Goal: Information Seeking & Learning: Learn about a topic

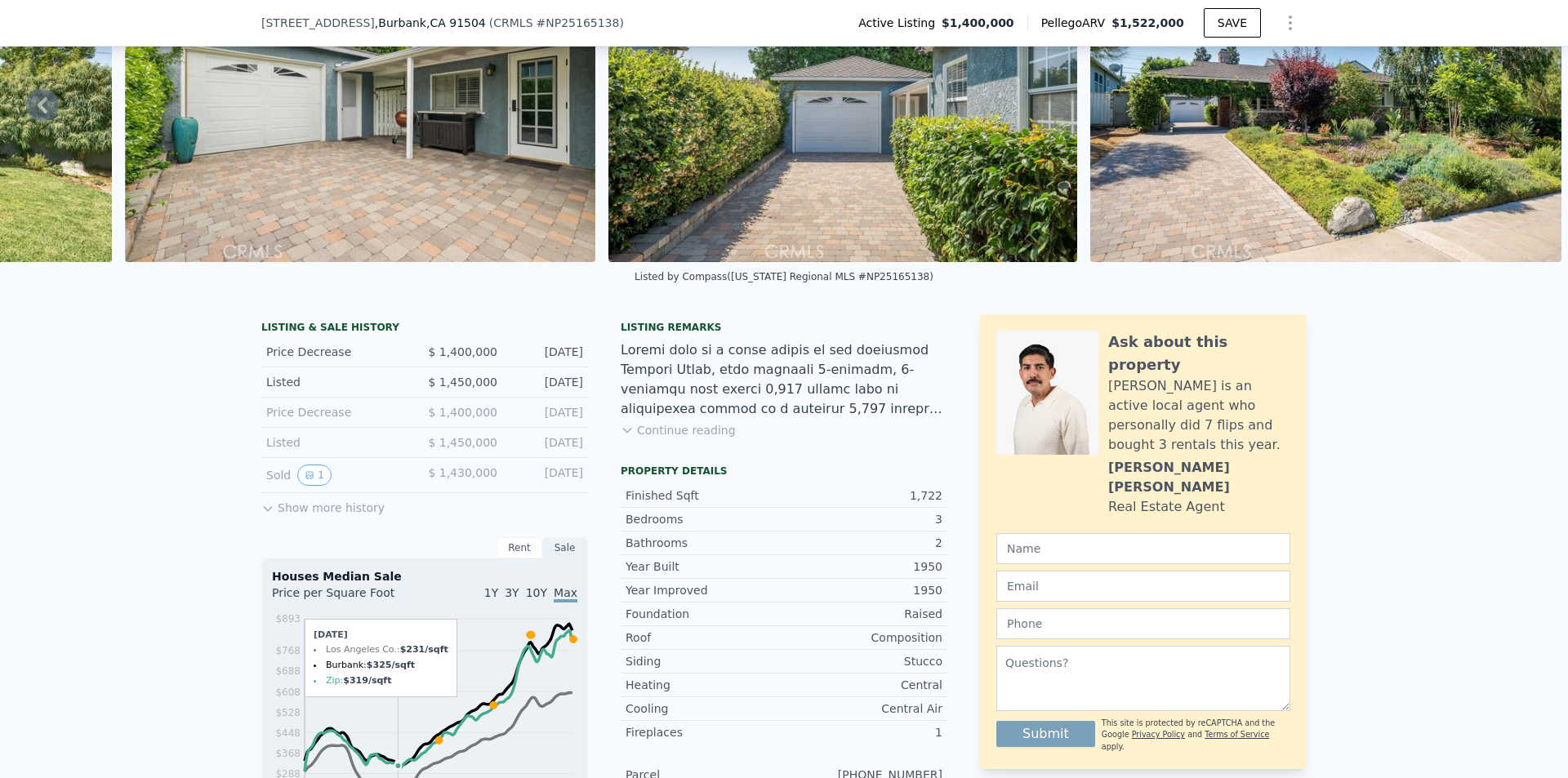
scroll to position [326, 0]
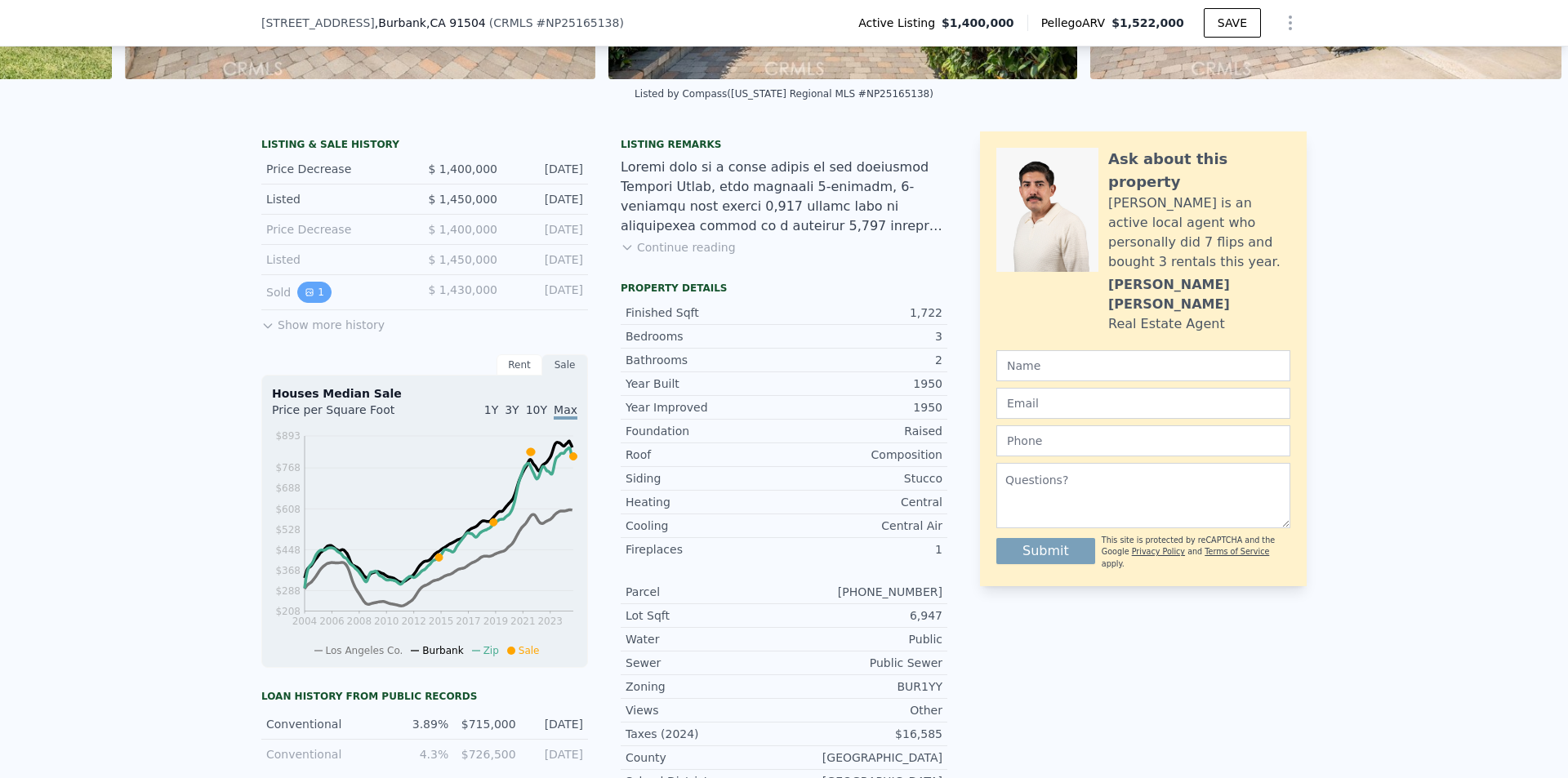
click at [307, 302] on button "1" at bounding box center [314, 291] width 34 height 21
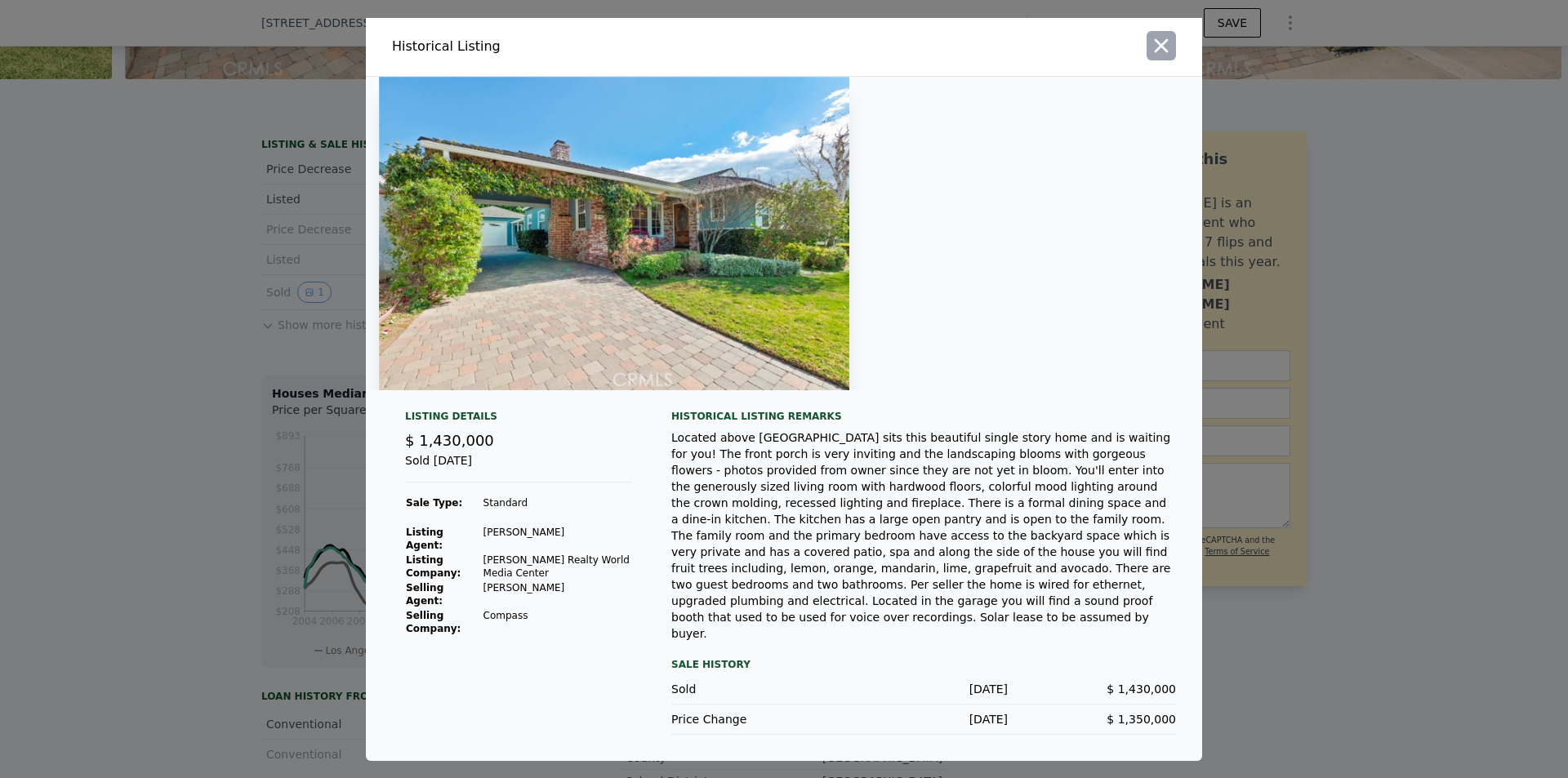
click at [1164, 57] on icon "button" at bounding box center [1161, 45] width 23 height 23
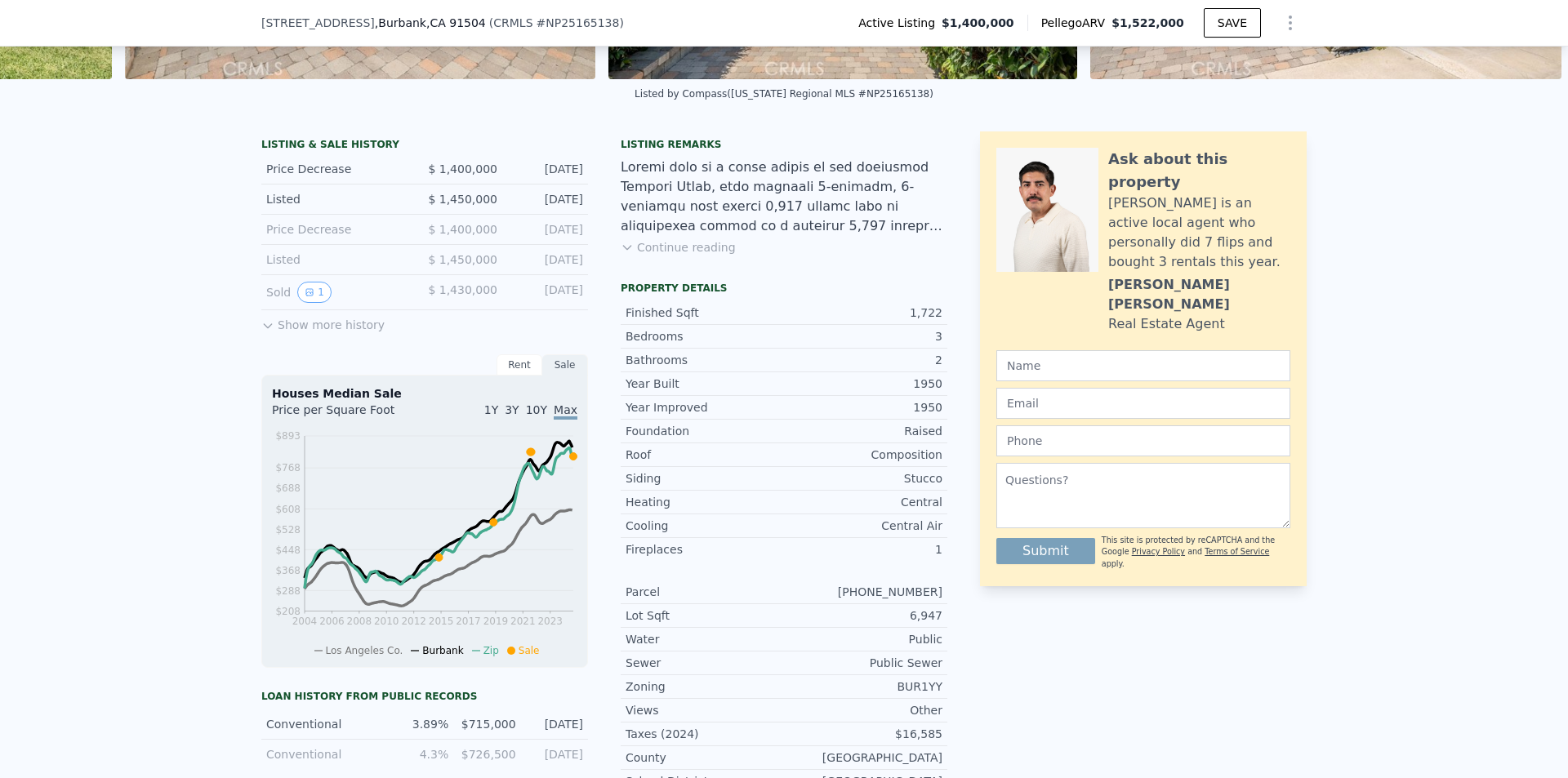
click at [205, 310] on div "LISTING & SALE HISTORY Price Decrease $ 1,400,000 [DATE] Listed $ 1,450,000 [DA…" at bounding box center [784, 584] width 1568 height 931
click at [275, 333] on button "Show more history" at bounding box center [323, 321] width 123 height 23
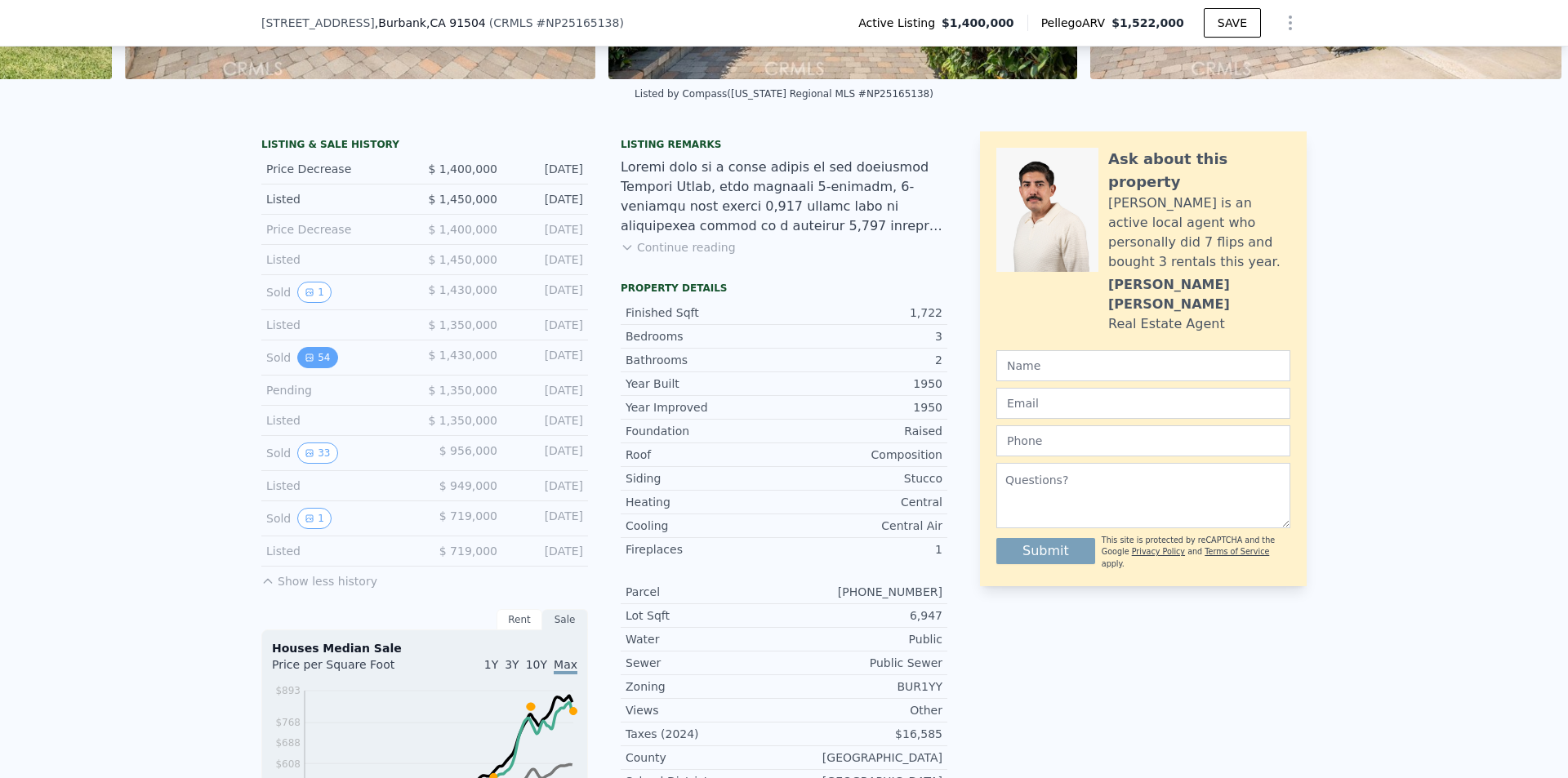
click at [307, 368] on button "54" at bounding box center [317, 356] width 40 height 21
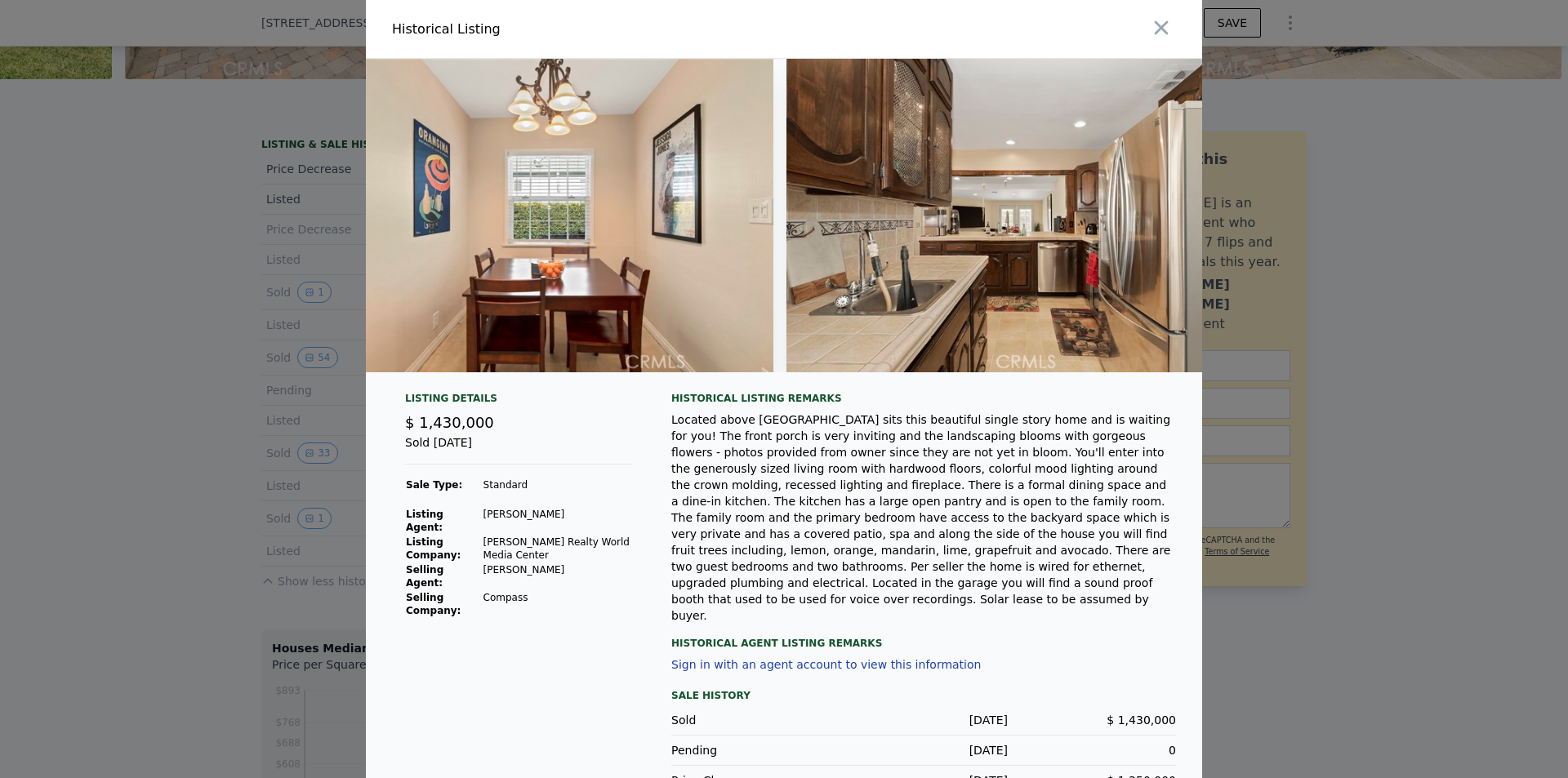
scroll to position [0, 4247]
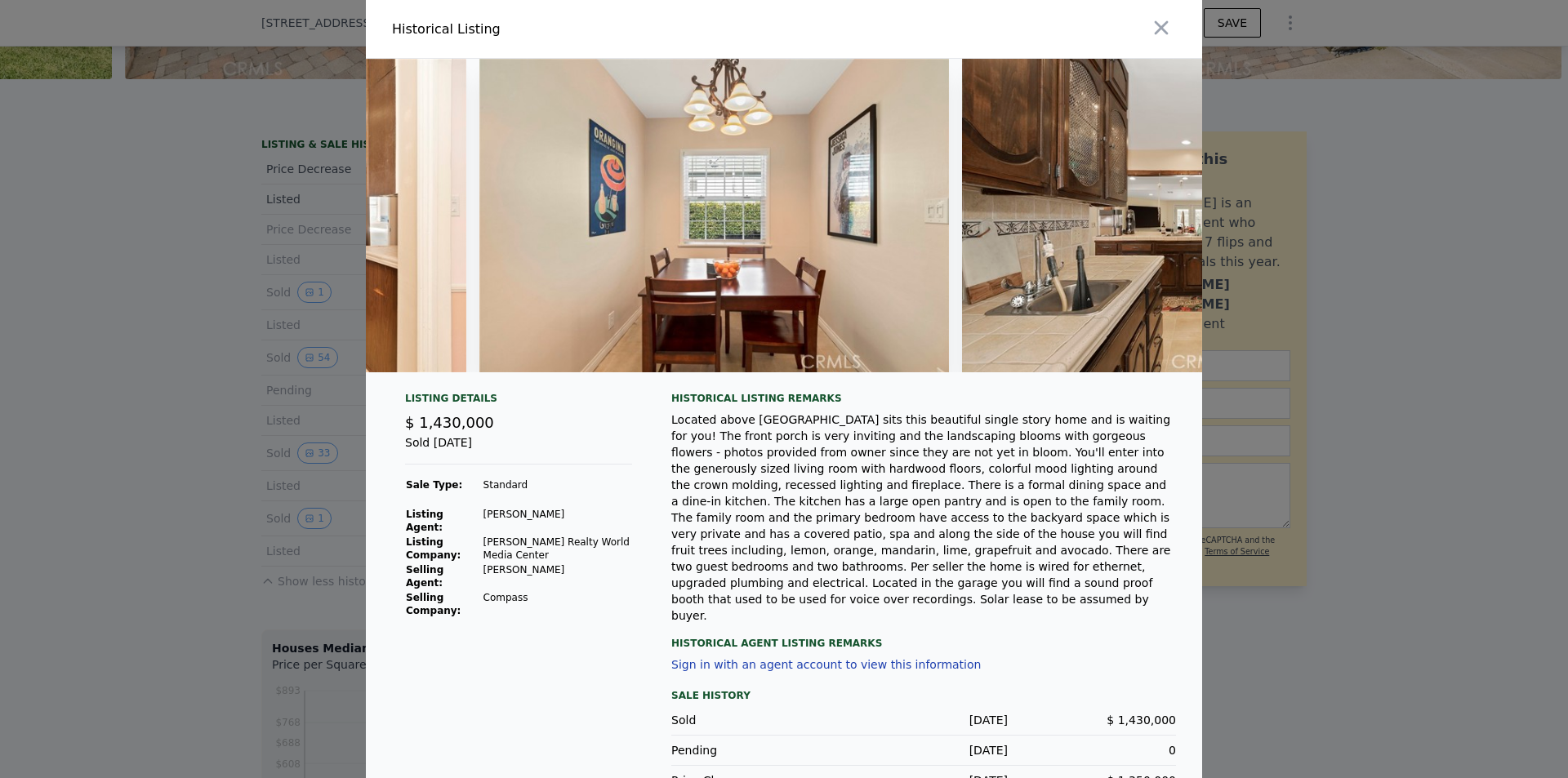
click at [1309, 554] on div at bounding box center [784, 389] width 1568 height 778
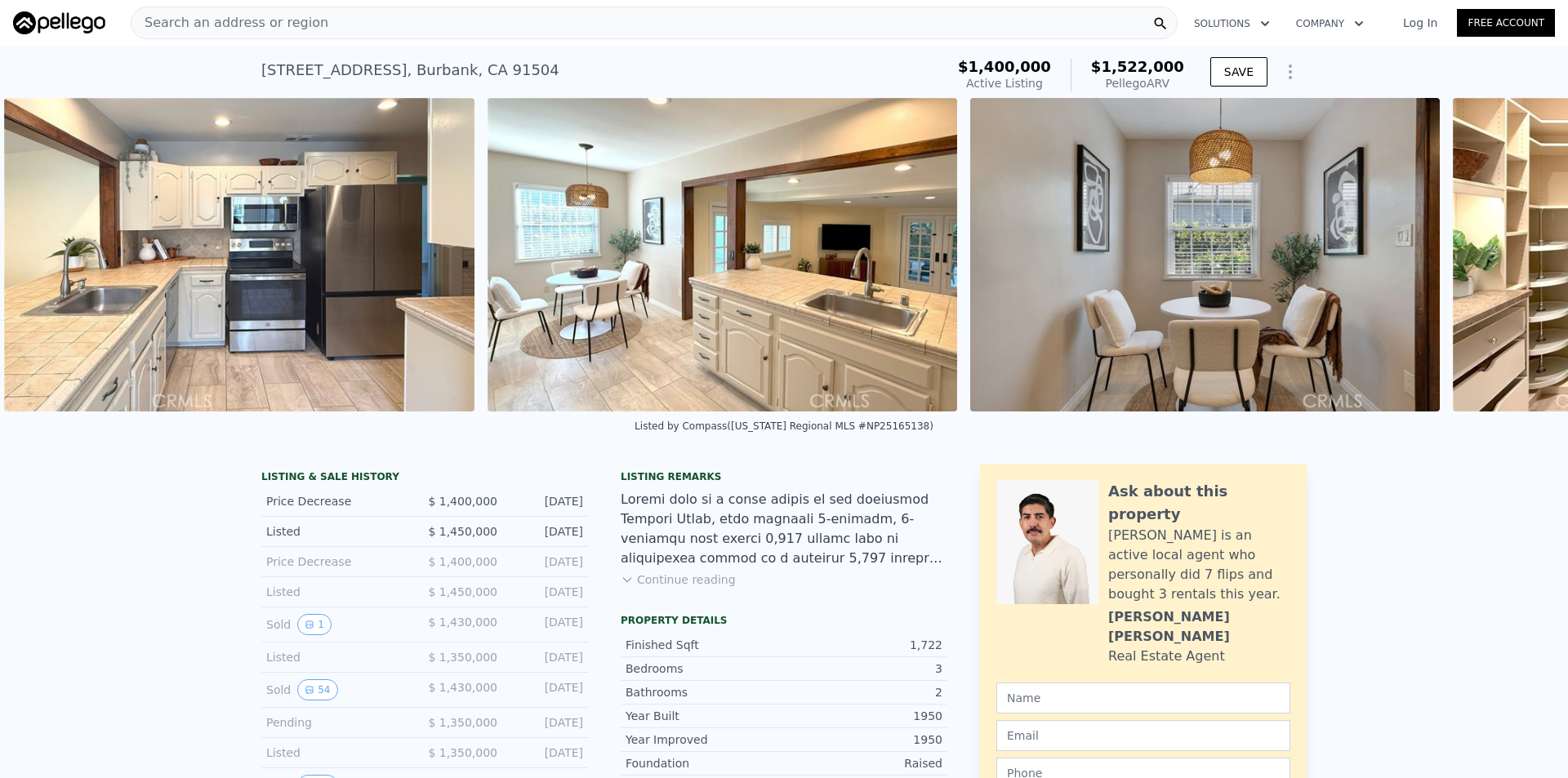
scroll to position [0, 7017]
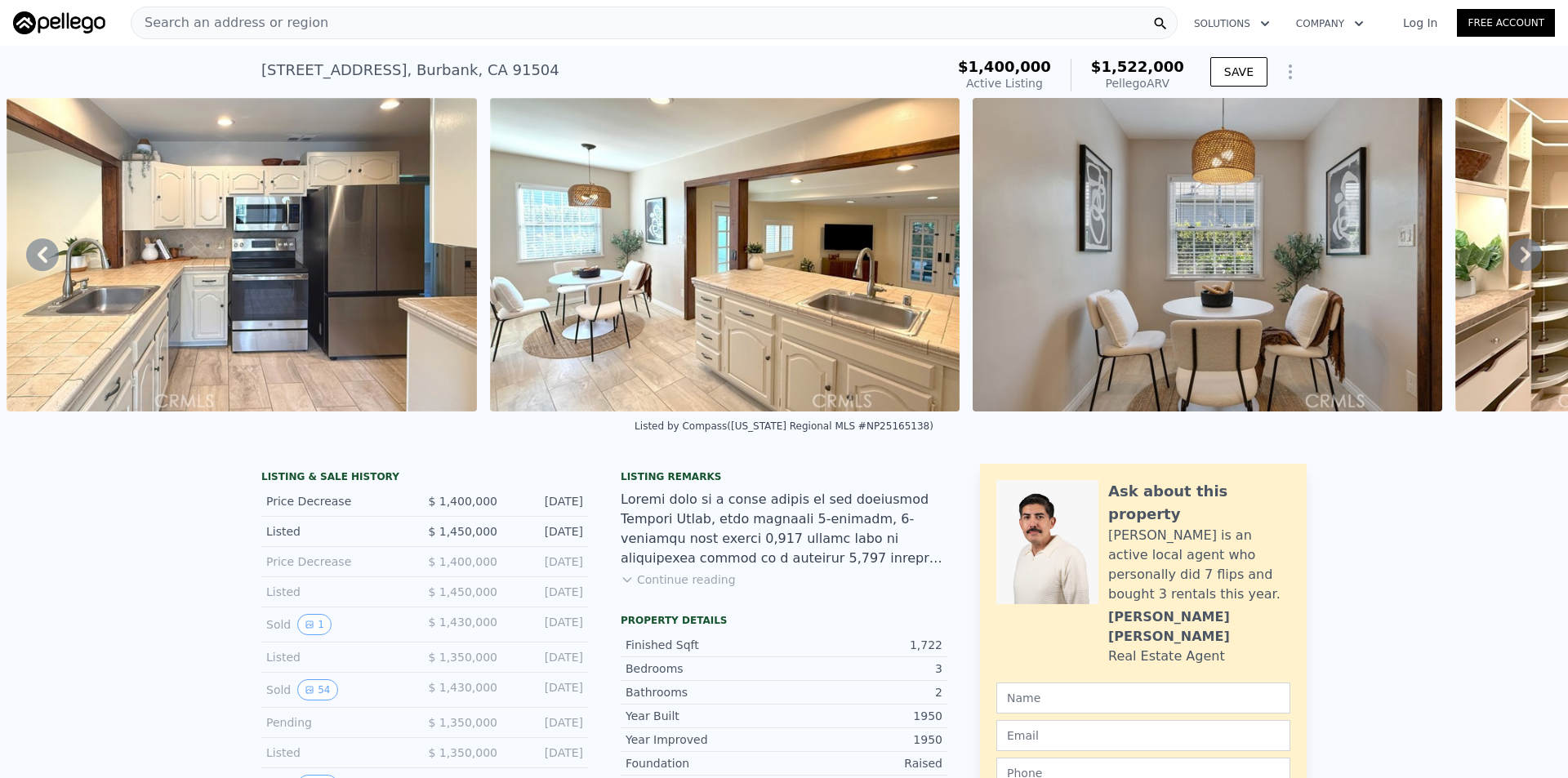
click at [317, 256] on img at bounding box center [241, 255] width 470 height 313
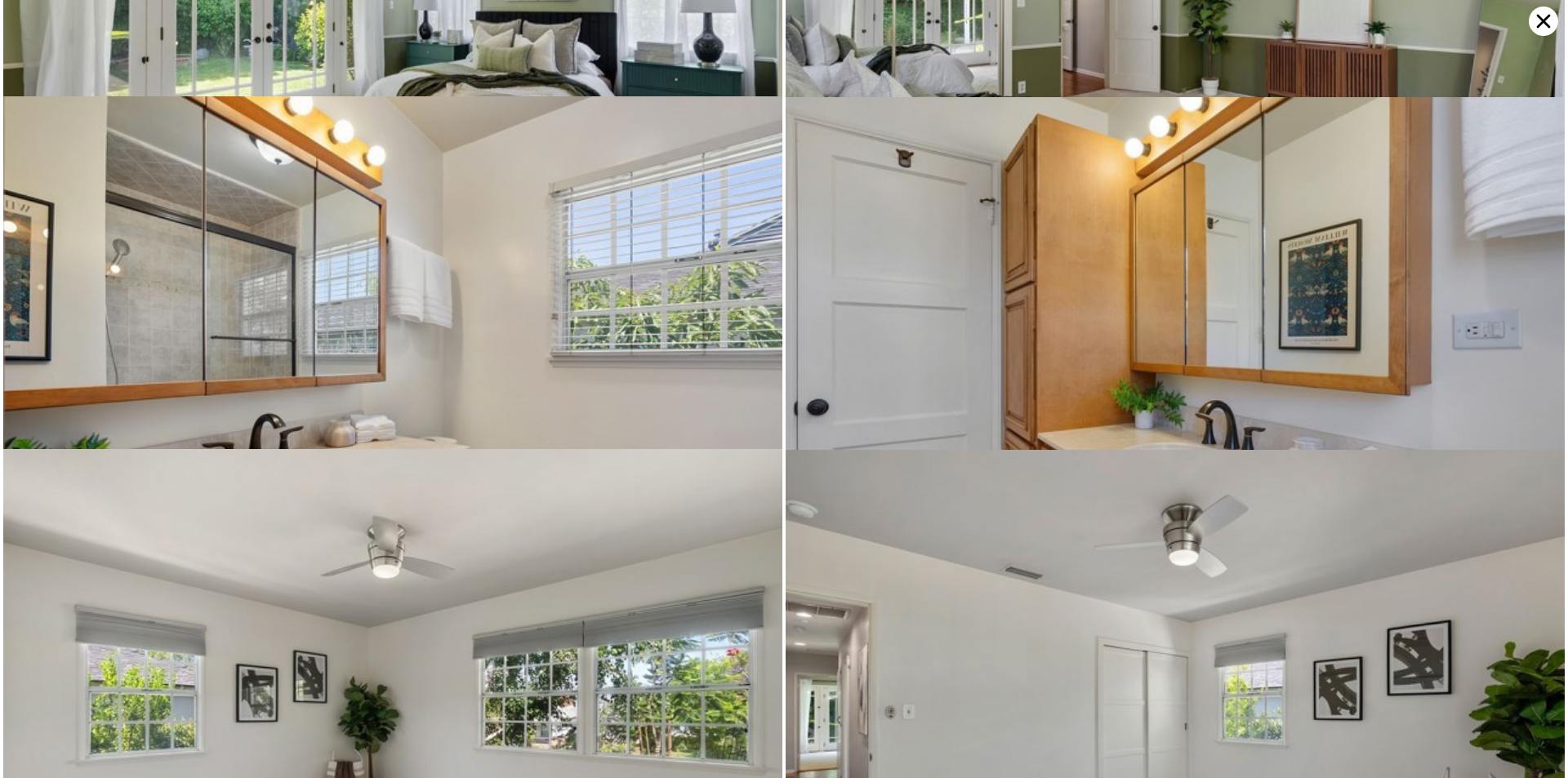
scroll to position [4226, 0]
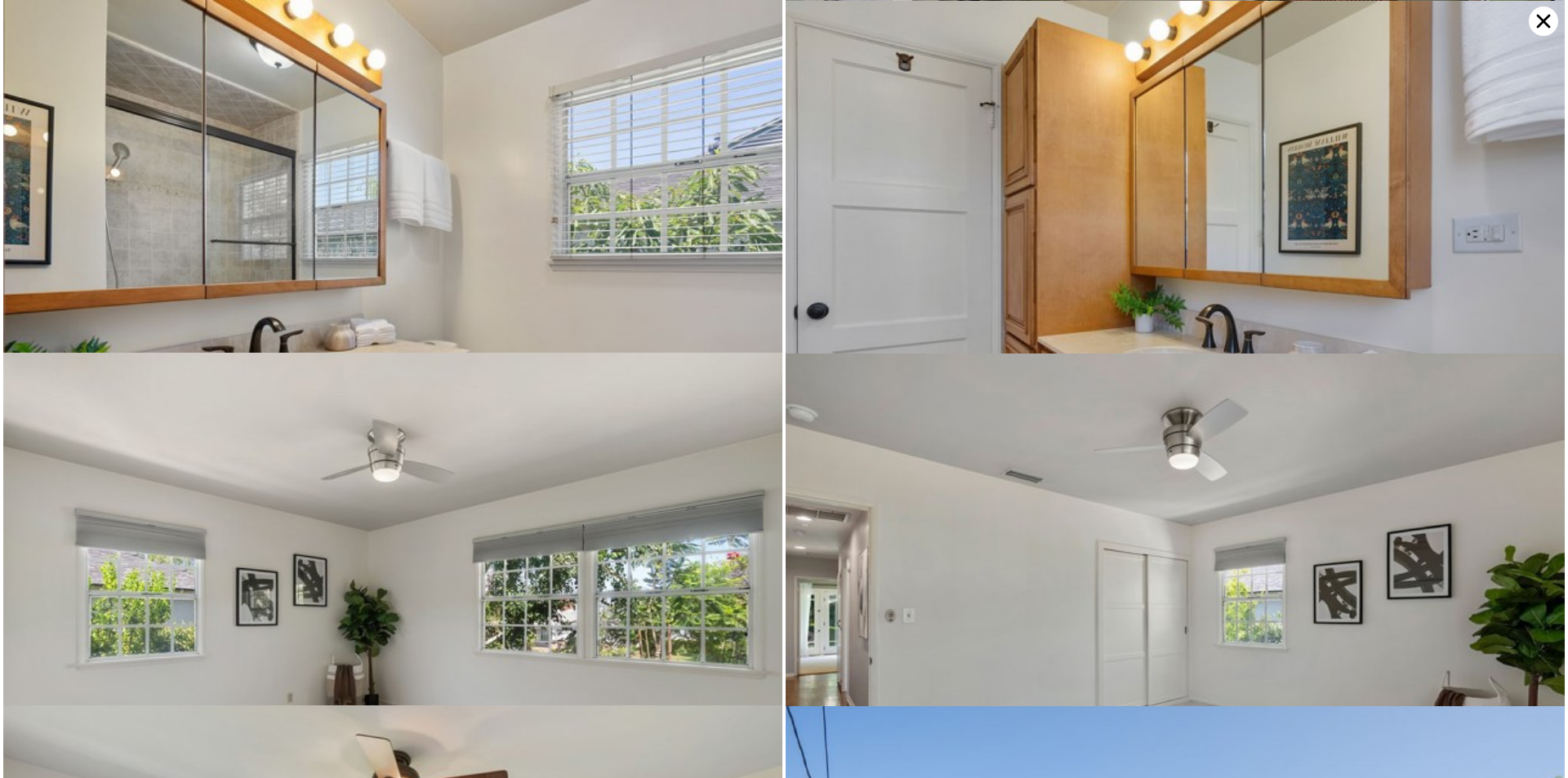
click at [697, 488] on img at bounding box center [393, 613] width 779 height 520
click at [495, 473] on img at bounding box center [393, 613] width 779 height 520
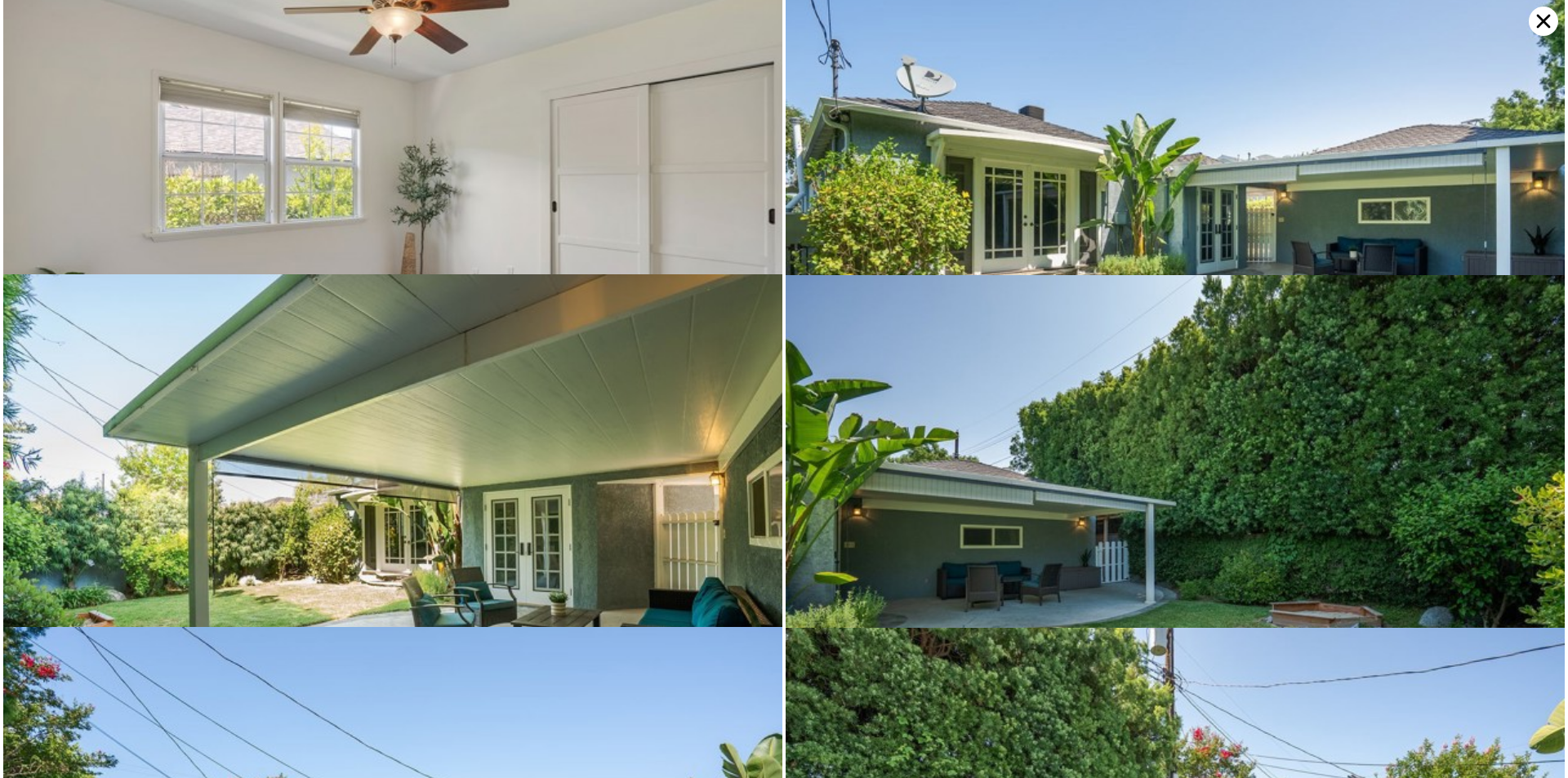
scroll to position [5284, 0]
